Goal: Check status

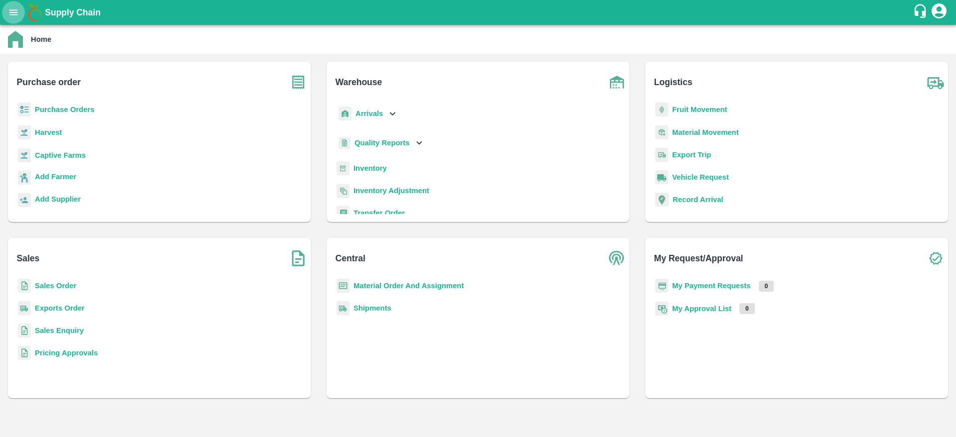
drag, startPoint x: 0, startPoint y: 0, endPoint x: 12, endPoint y: 6, distance: 14.0
click at [12, 7] on icon "open drawer" at bounding box center [13, 12] width 11 height 11
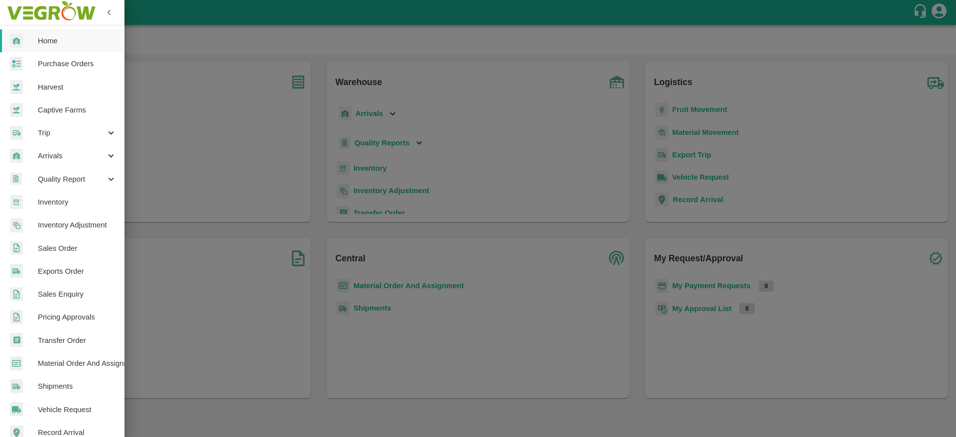
click at [74, 156] on span "Arrivals" at bounding box center [72, 155] width 68 height 11
click at [74, 201] on span "DC Arrivals" at bounding box center [81, 202] width 71 height 11
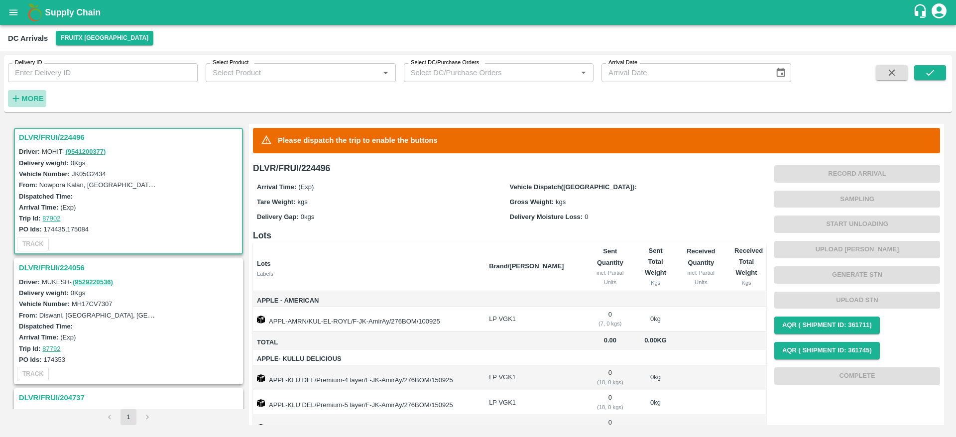
click at [24, 99] on strong "More" at bounding box center [32, 99] width 22 height 8
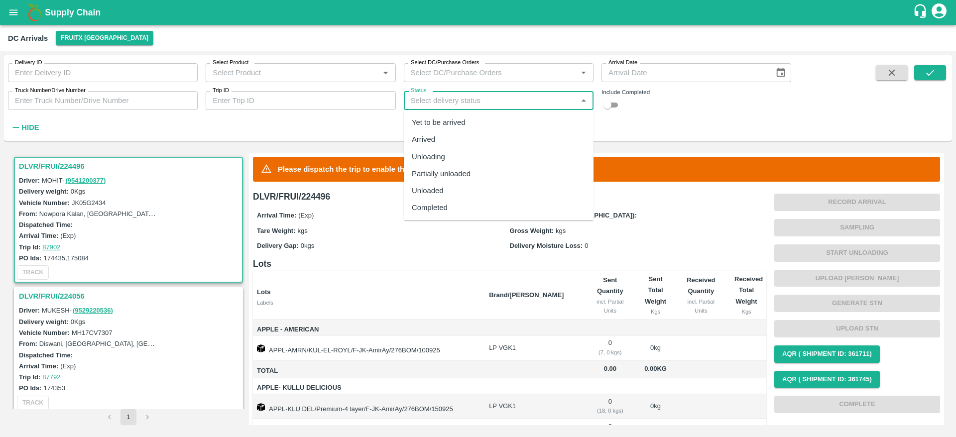
click at [515, 106] on input "Status" at bounding box center [490, 100] width 167 height 13
click at [445, 206] on div "Completed" at bounding box center [430, 207] width 36 height 11
type input "Completed"
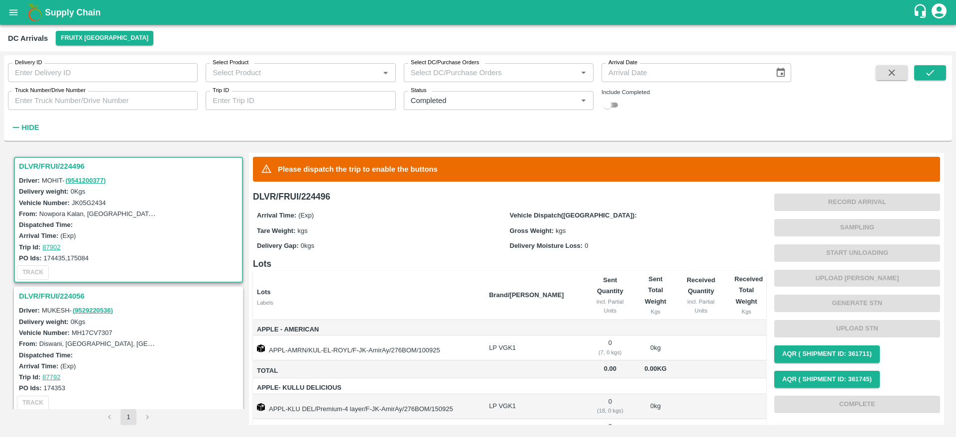
click at [614, 105] on input "checkbox" at bounding box center [607, 105] width 36 height 12
checkbox input "true"
click at [927, 70] on icon "submit" at bounding box center [929, 72] width 11 height 11
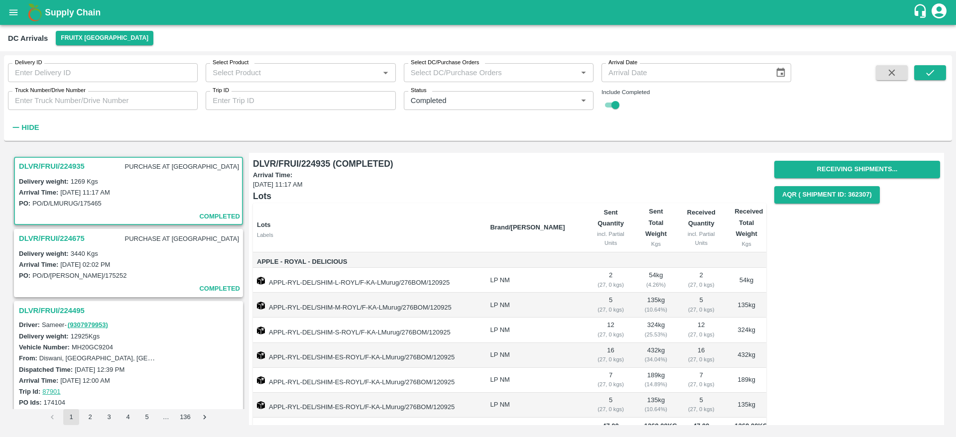
scroll to position [25, 0]
